Goal: Task Accomplishment & Management: Complete application form

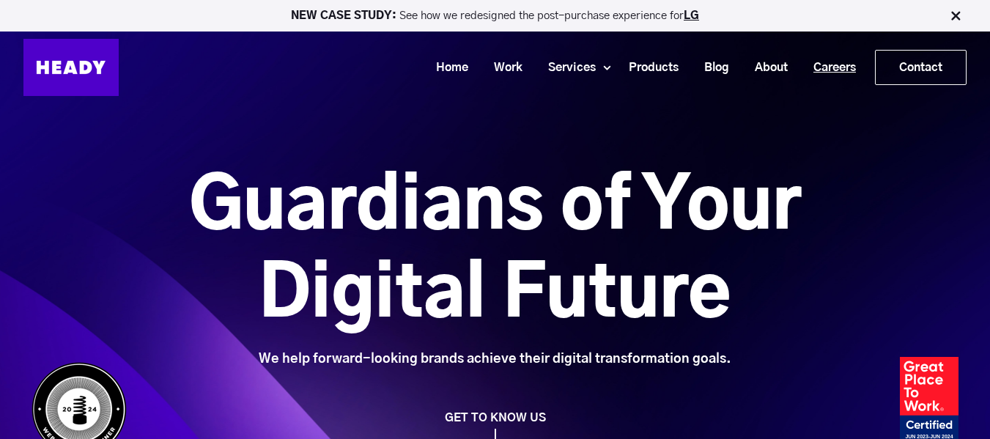
click at [827, 78] on link "Careers" at bounding box center [829, 67] width 68 height 27
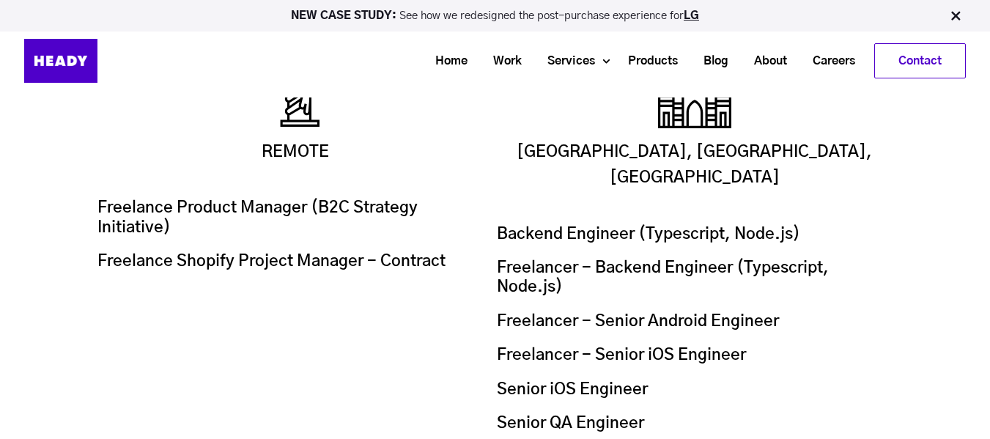
scroll to position [2357, 0]
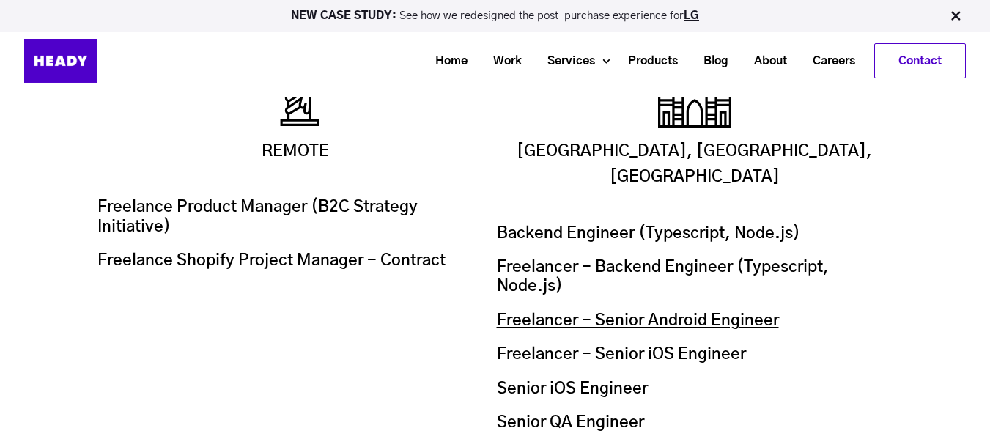
click at [600, 312] on link "Freelancer - Senior Android Engineer" at bounding box center [638, 320] width 282 height 16
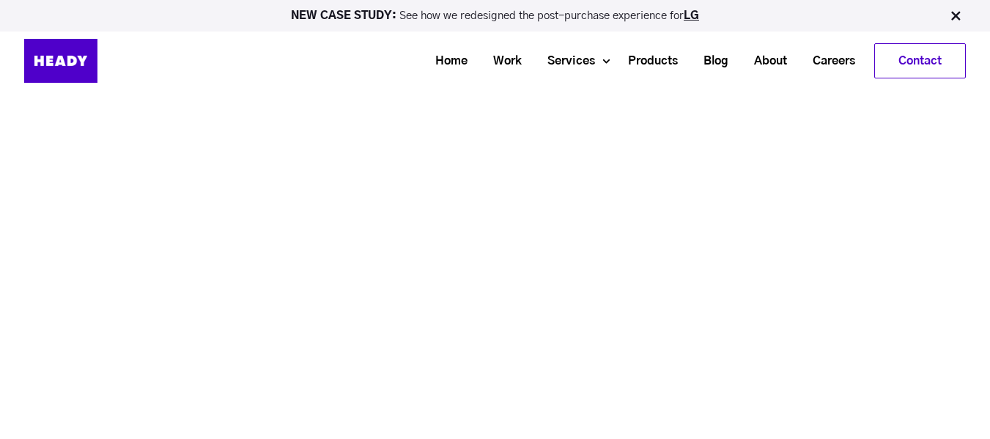
scroll to position [2355, 0]
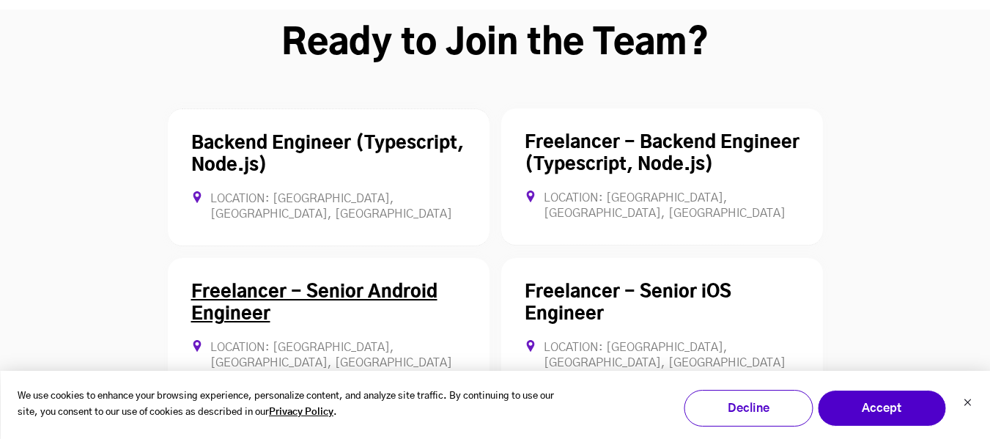
scroll to position [4094, 0]
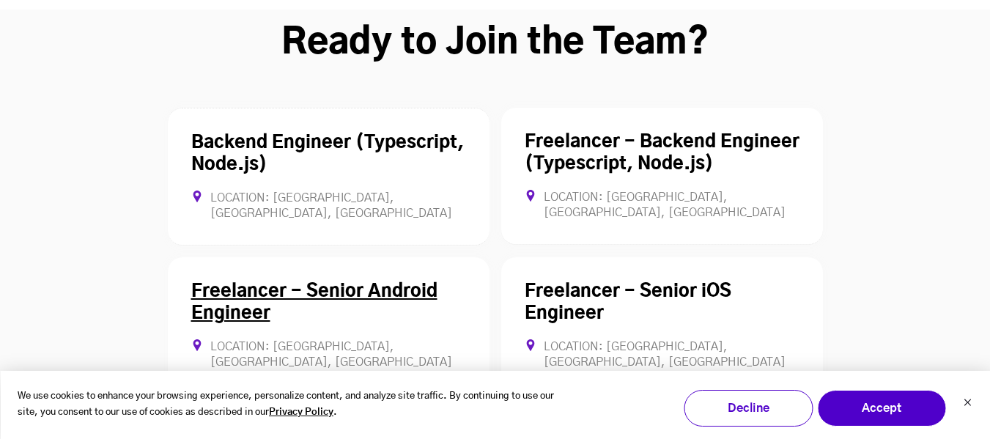
click at [288, 283] on link "Freelancer - Senior Android Engineer" at bounding box center [314, 303] width 246 height 40
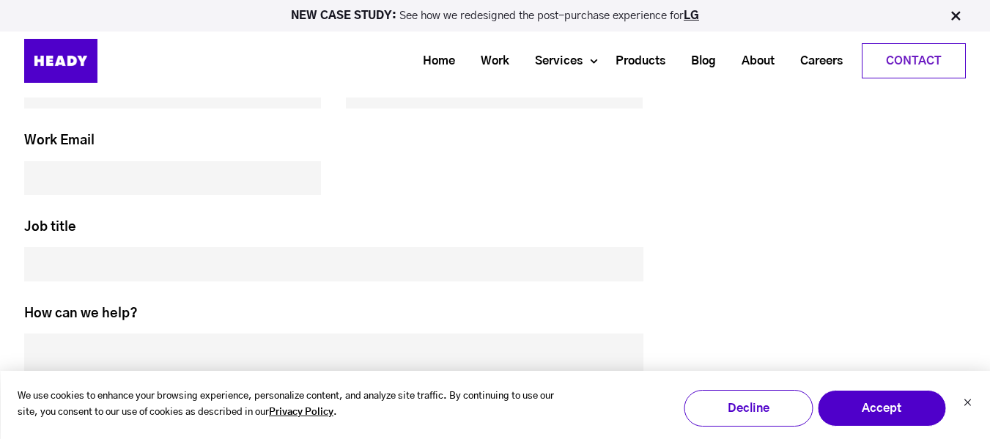
scroll to position [6800, 0]
